Goal: Register for event/course

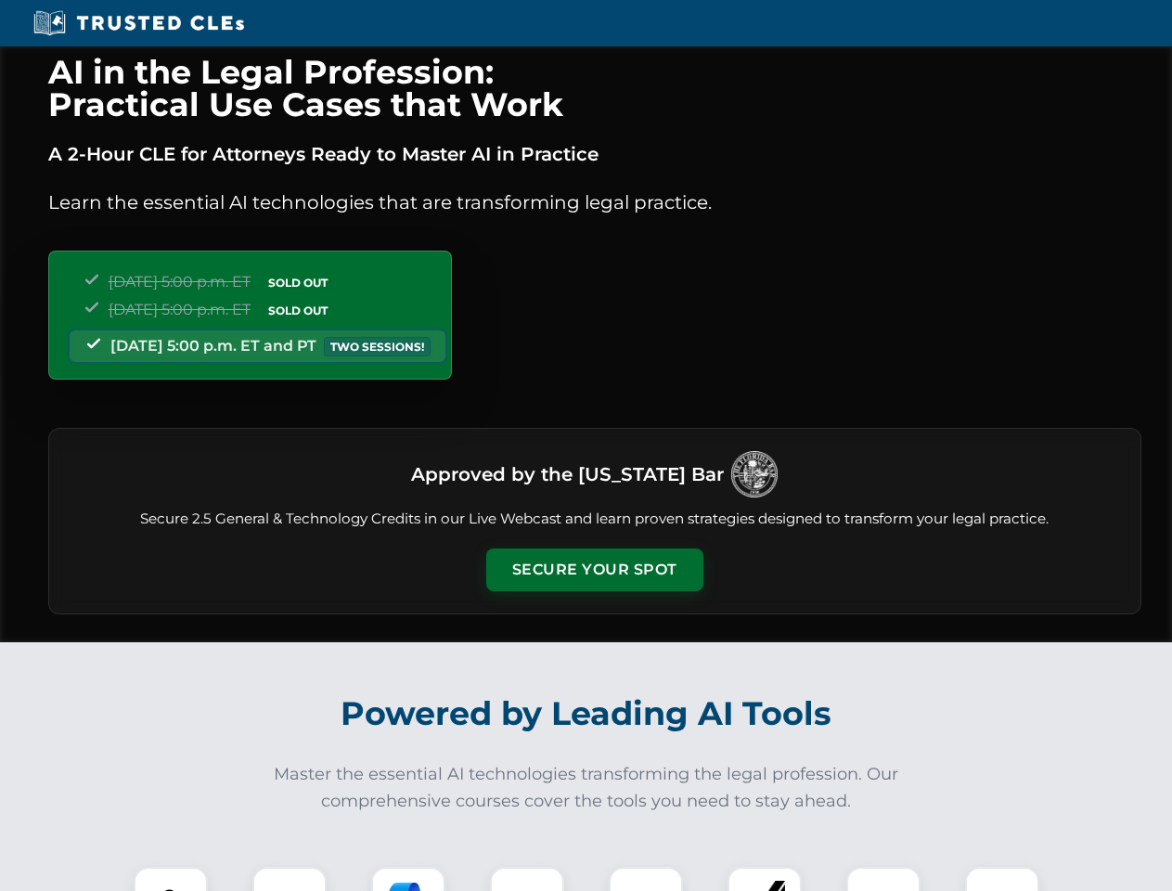
click at [594, 570] on button "Secure Your Spot" at bounding box center [594, 569] width 217 height 43
click at [171, 879] on img at bounding box center [171, 904] width 54 height 54
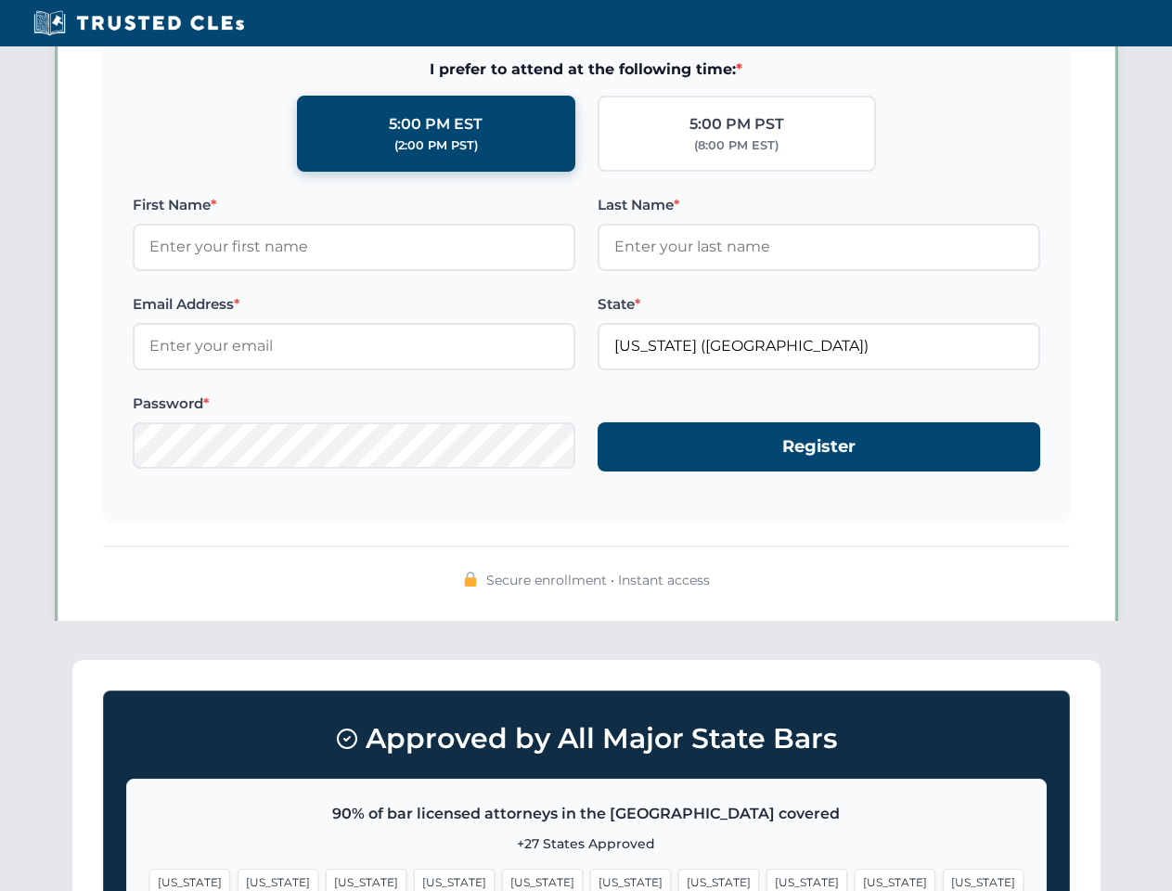
click at [678, 879] on span "[US_STATE]" at bounding box center [718, 882] width 81 height 27
click at [855, 879] on span "[US_STATE]" at bounding box center [895, 882] width 81 height 27
